Goal: Information Seeking & Learning: Check status

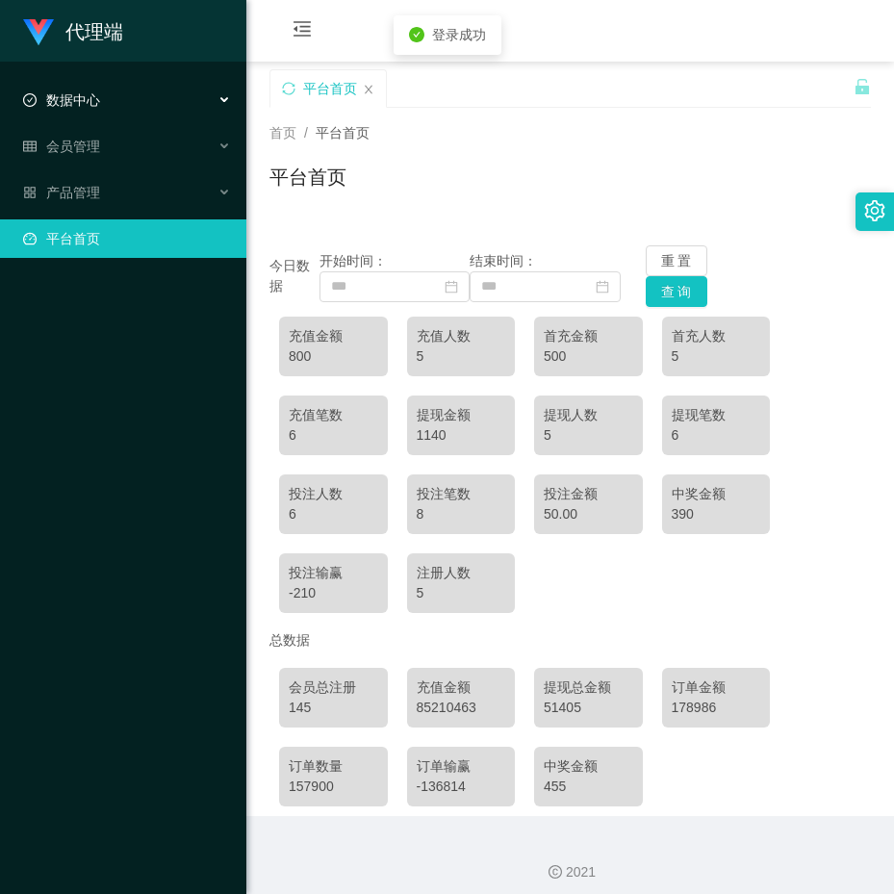
click at [48, 97] on span "数据中心" at bounding box center [61, 99] width 77 height 15
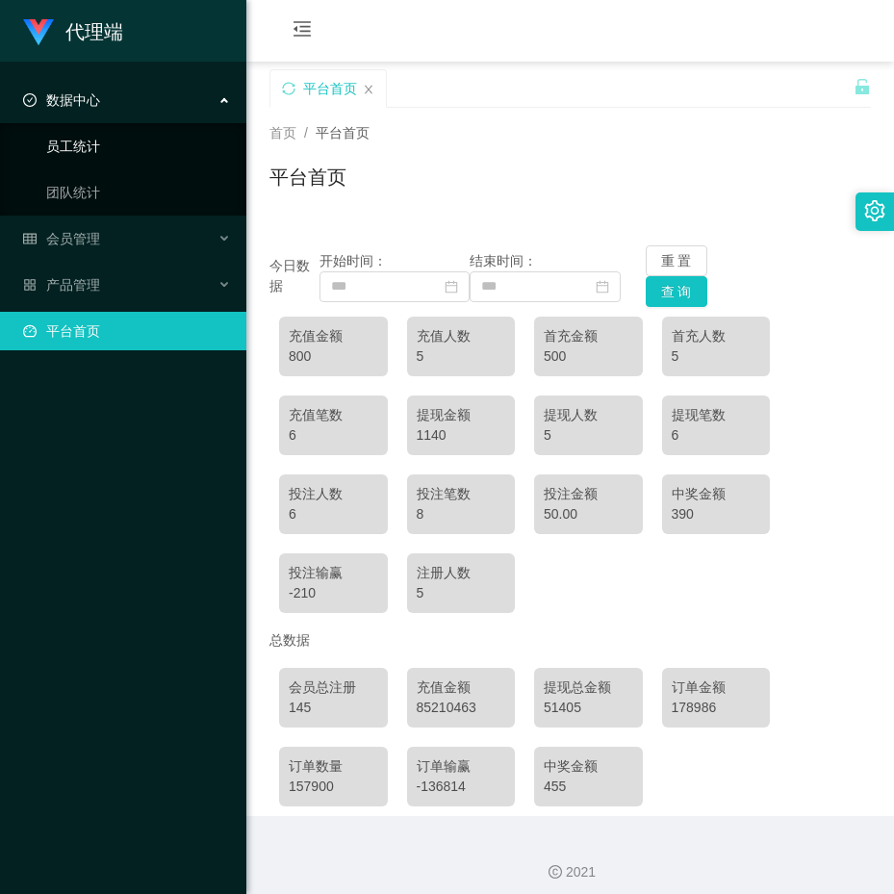
click at [85, 135] on link "员工统计" at bounding box center [138, 146] width 185 height 38
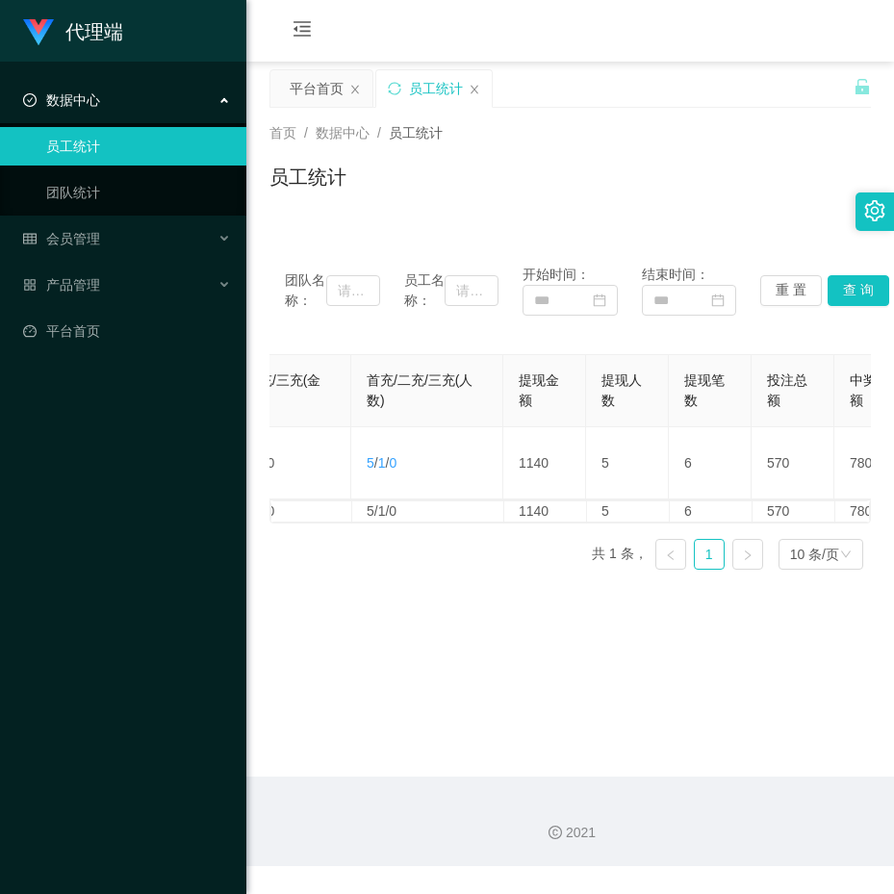
scroll to position [0, 738]
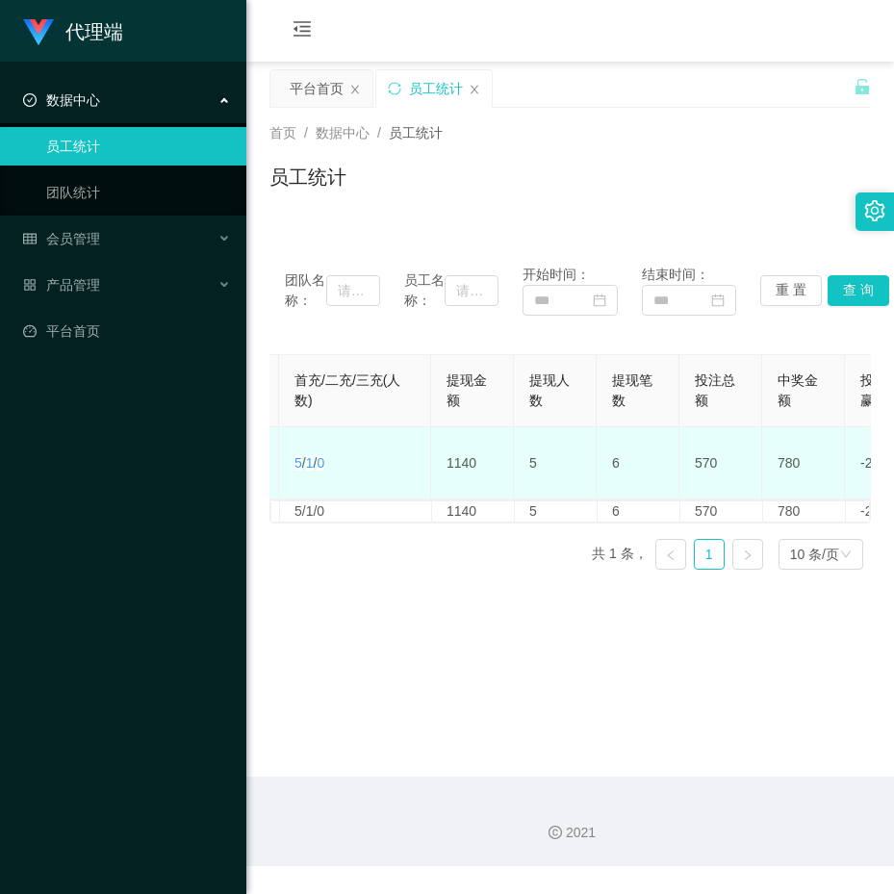
drag, startPoint x: 454, startPoint y: 435, endPoint x: 709, endPoint y: 442, distance: 255.0
click at [709, 442] on td "570" at bounding box center [720, 463] width 83 height 72
drag, startPoint x: 761, startPoint y: 444, endPoint x: 777, endPoint y: 446, distance: 16.5
click at [777, 446] on tr "99901 ayang888 145 5 800 5 6 500 / 300 / 0 5 / 1 / 0 1140 5 6 570 780 -210 6 设置…" at bounding box center [313, 463] width 1560 height 72
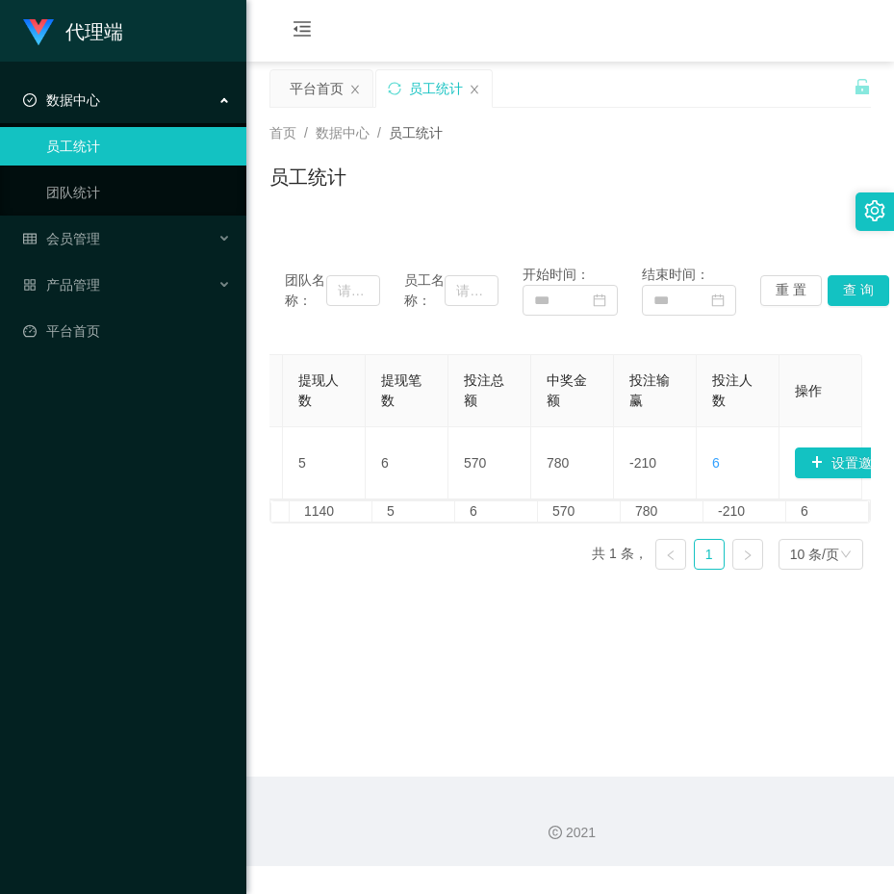
scroll to position [0, 988]
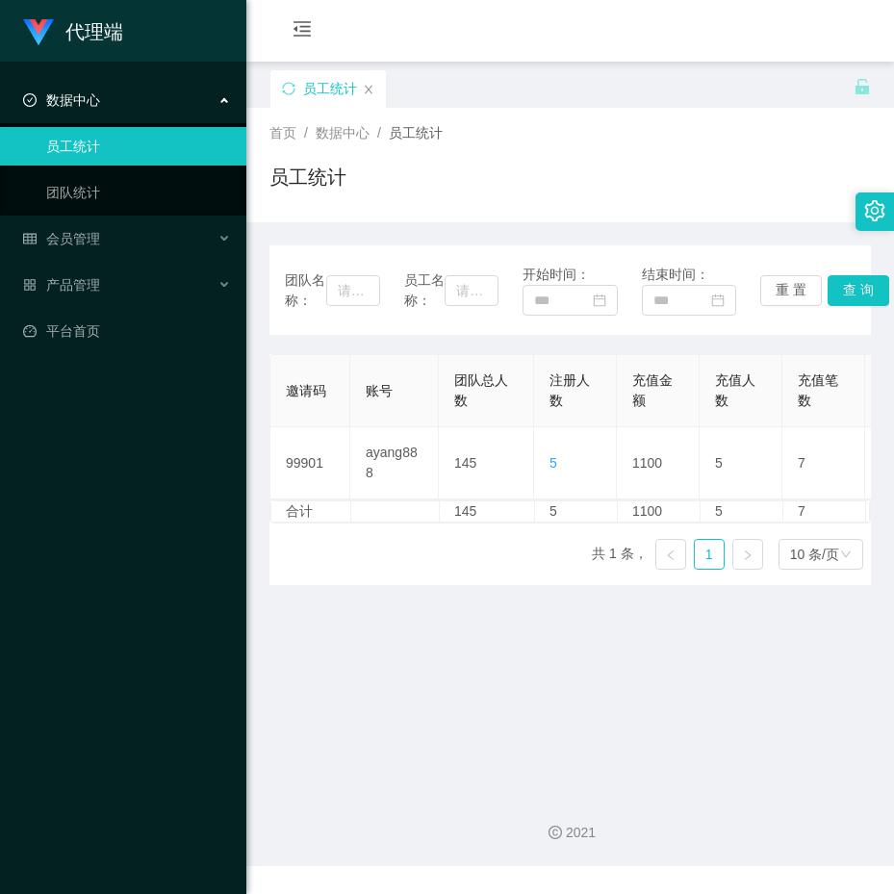
click at [130, 101] on div "数据中心" at bounding box center [123, 100] width 246 height 38
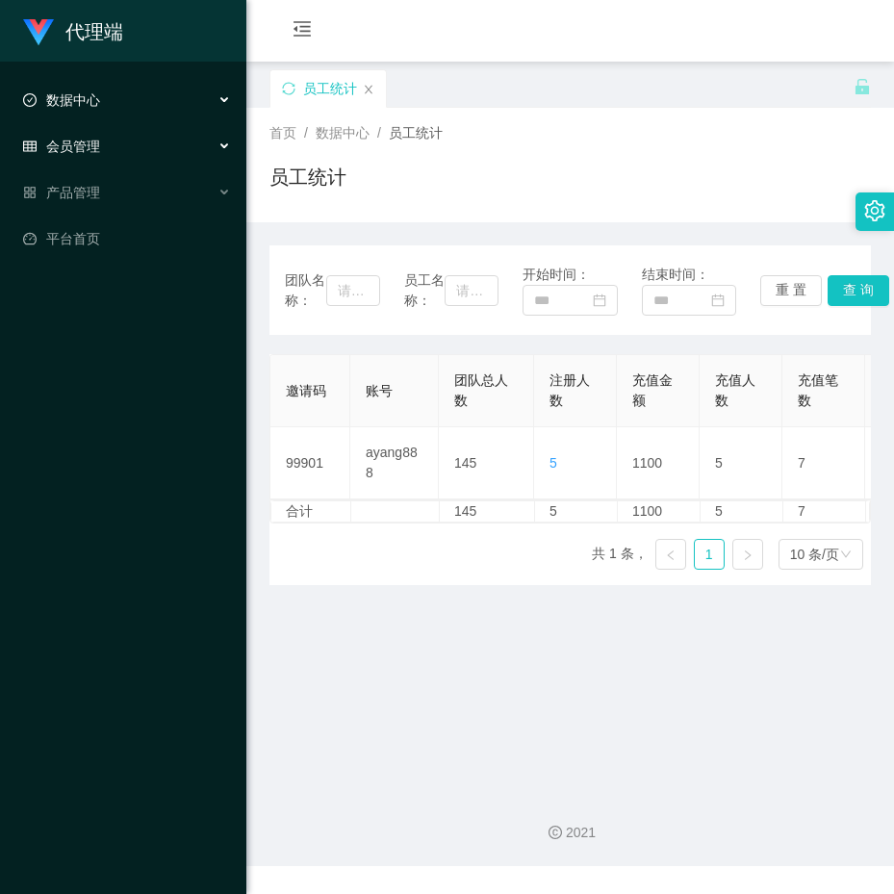
click at [84, 140] on span "会员管理" at bounding box center [61, 146] width 77 height 15
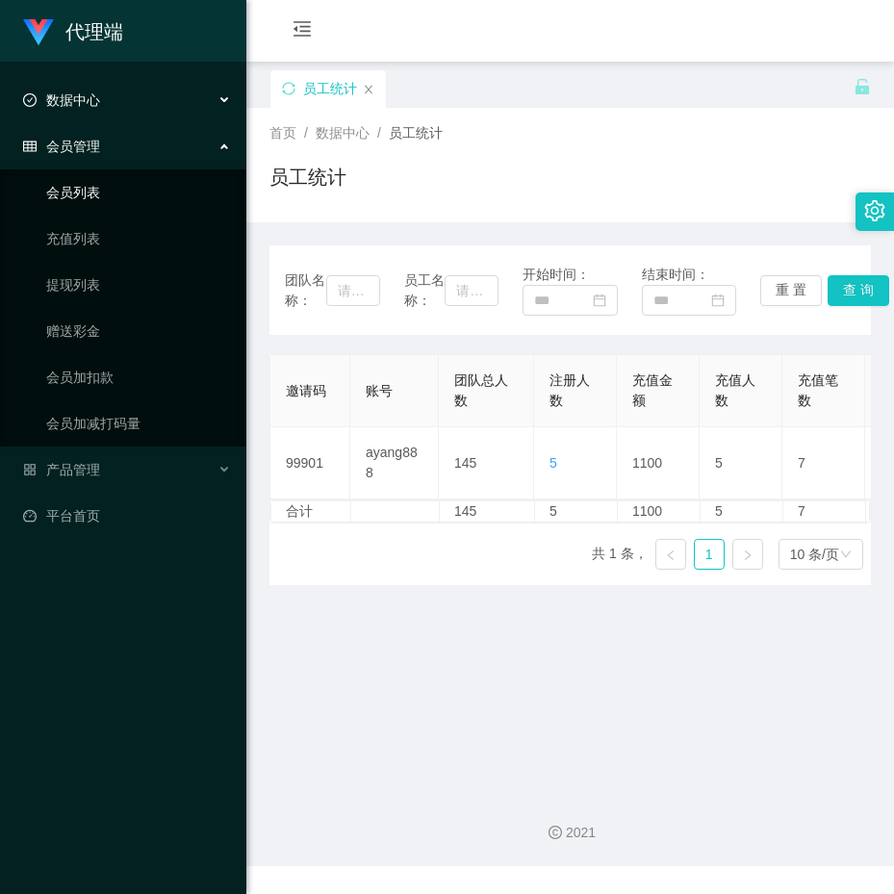
click at [92, 179] on link "会员列表" at bounding box center [138, 192] width 185 height 38
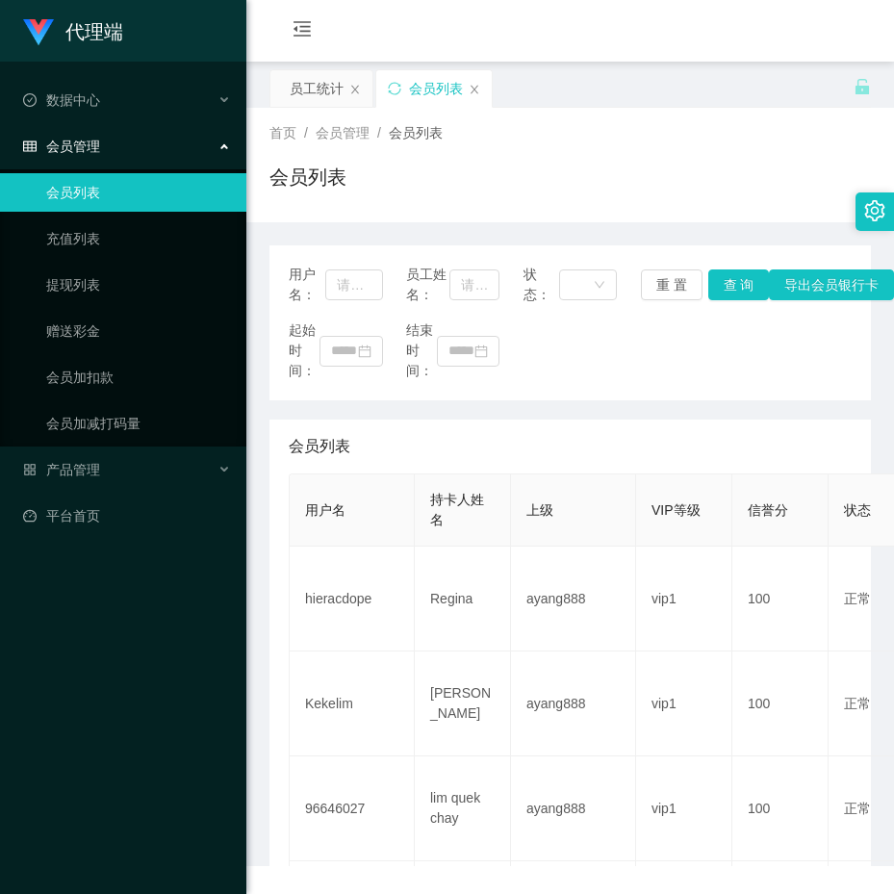
click at [92, 187] on link "会员列表" at bounding box center [138, 192] width 185 height 38
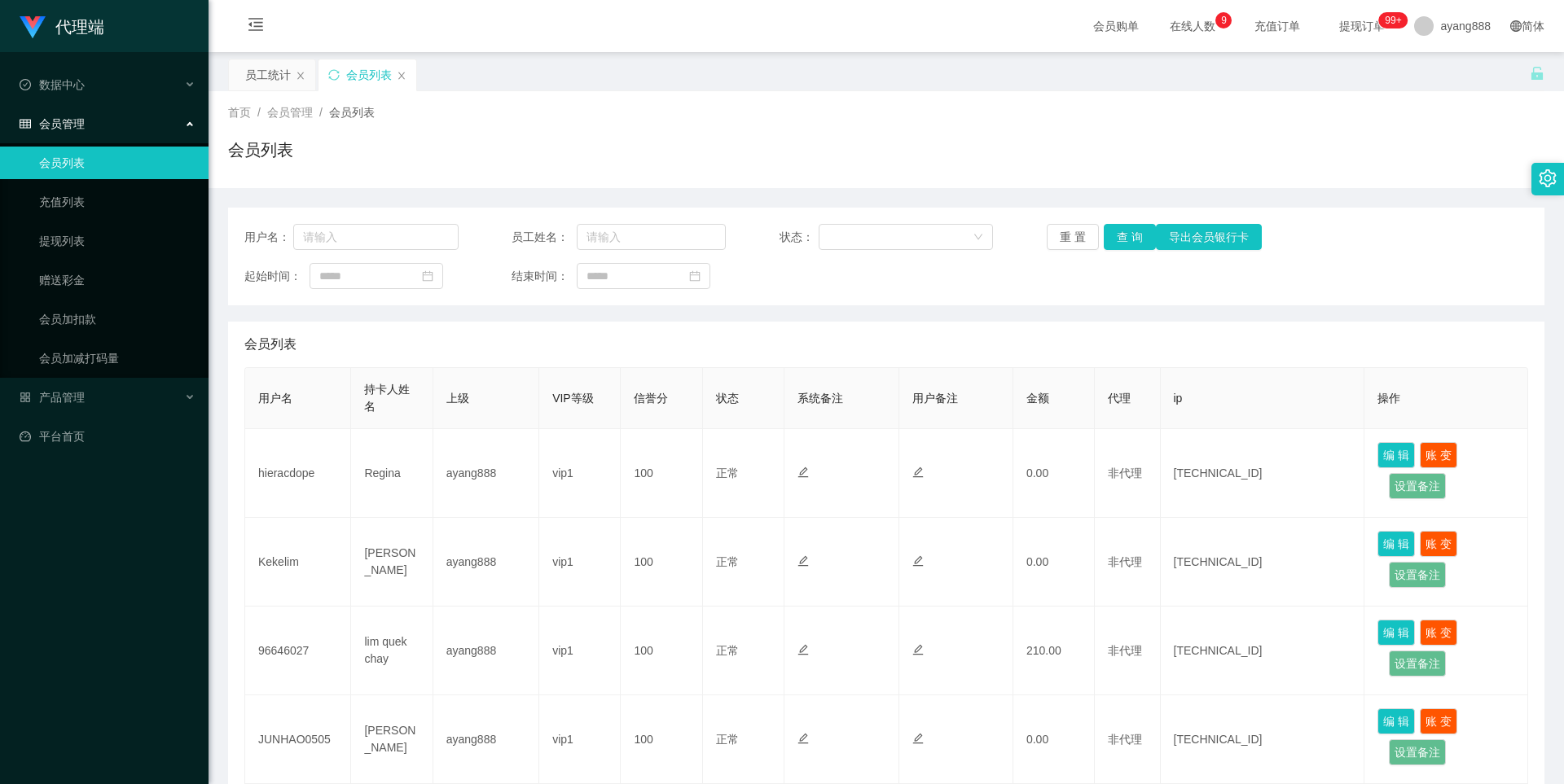
click at [91, 125] on div "会员管理" at bounding box center [104, 124] width 208 height 32
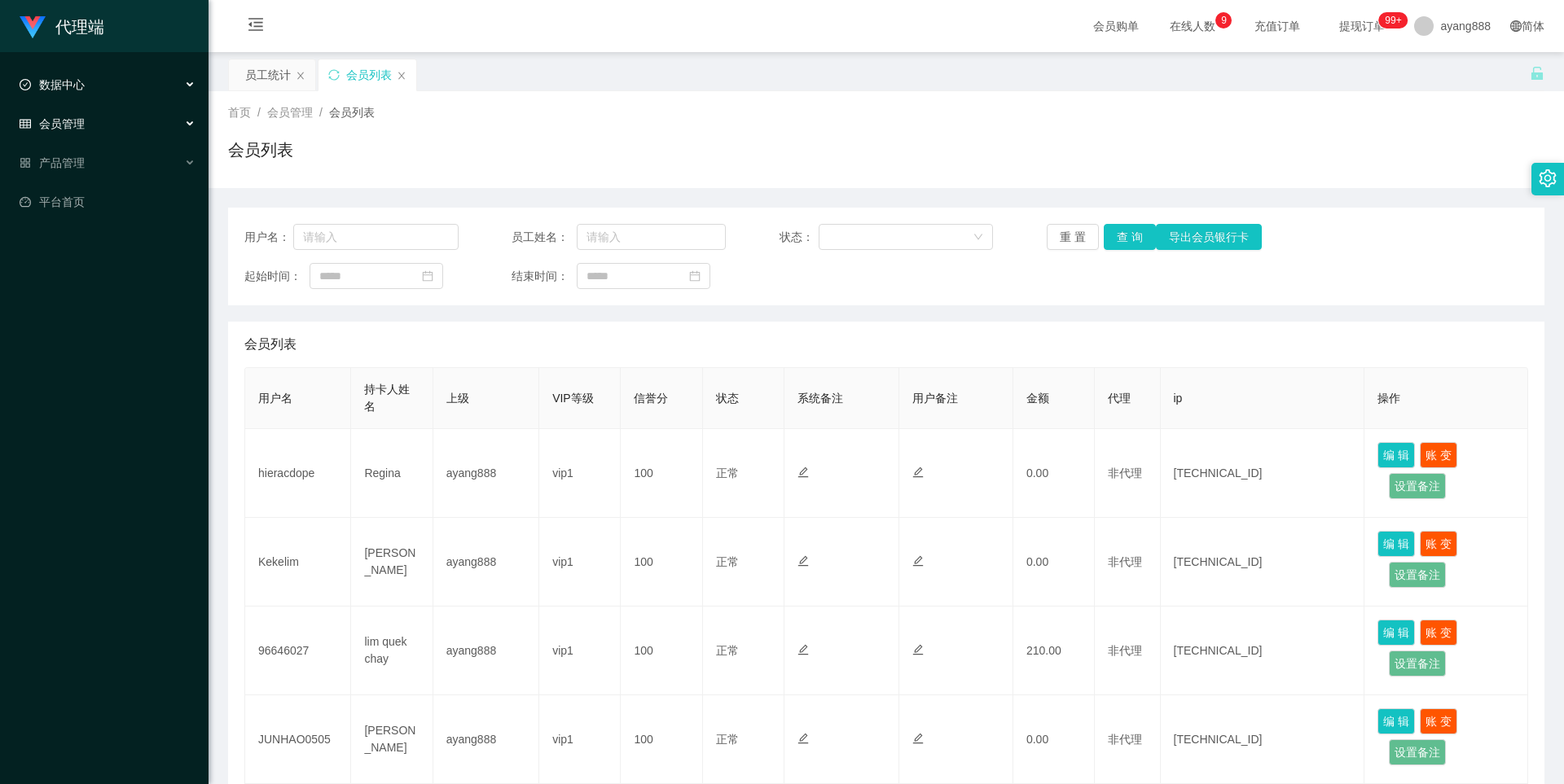
click at [77, 92] on div "数据中心" at bounding box center [104, 85] width 208 height 32
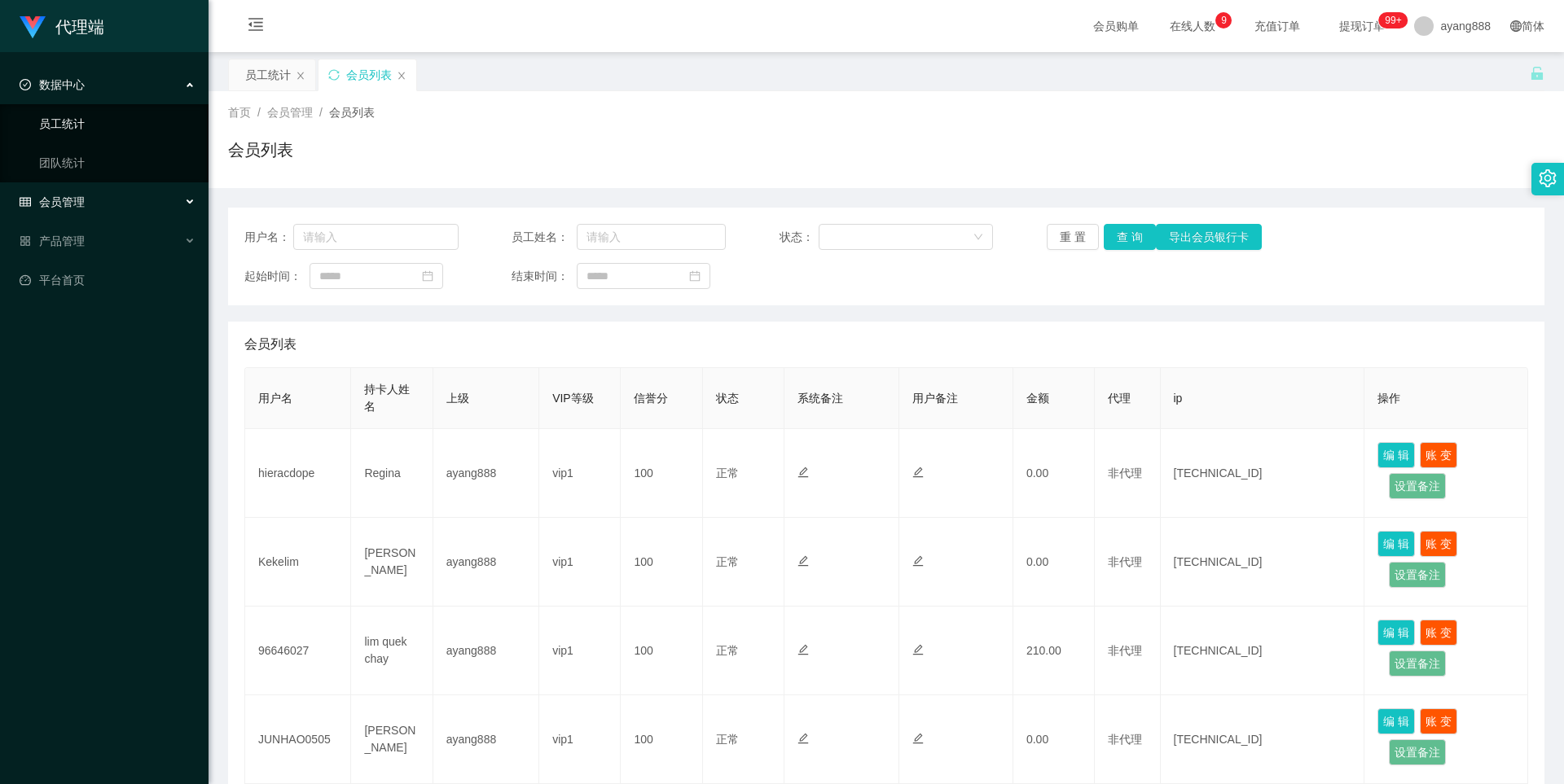
click at [78, 125] on link "员工统计" at bounding box center [117, 124] width 157 height 32
